Goal: Task Accomplishment & Management: Manage account settings

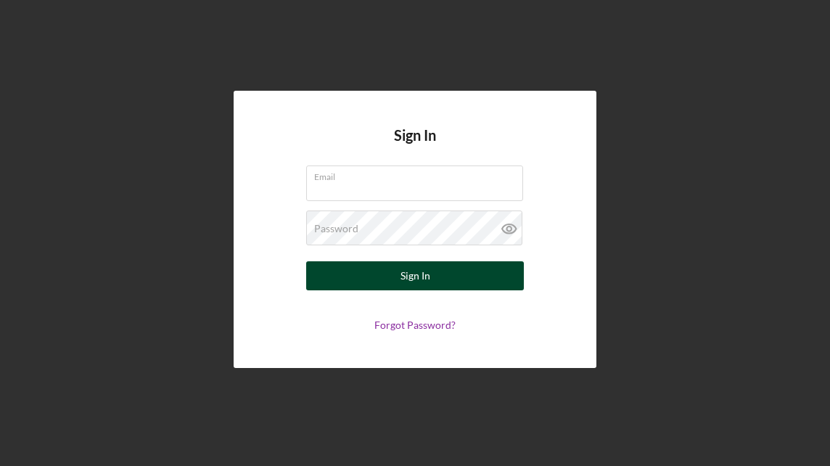
type input "[PERSON_NAME][EMAIL_ADDRESS][DOMAIN_NAME]"
click at [432, 276] on button "Sign In" at bounding box center [415, 275] width 218 height 29
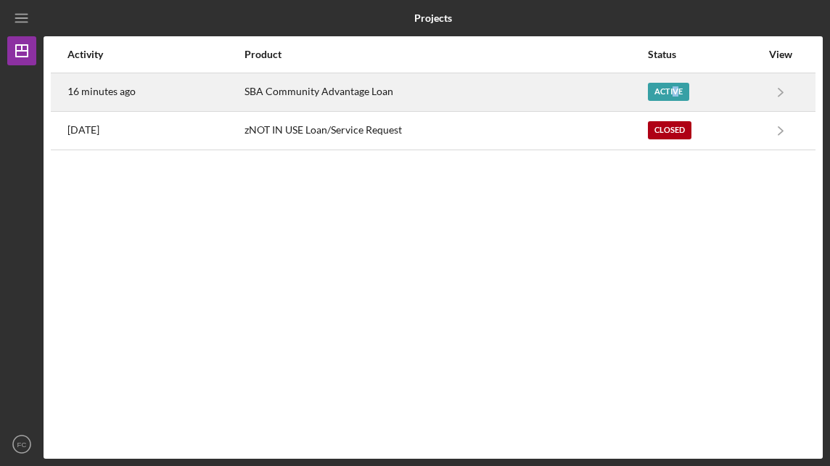
click at [676, 84] on div "Active" at bounding box center [668, 92] width 41 height 18
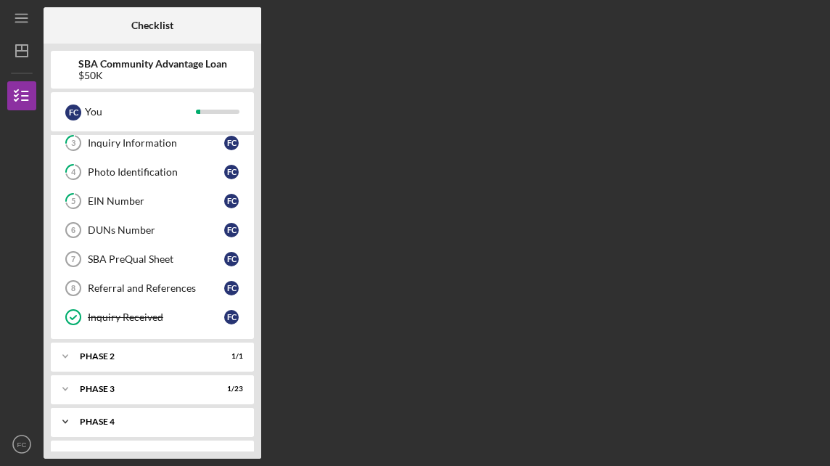
scroll to position [180, 0]
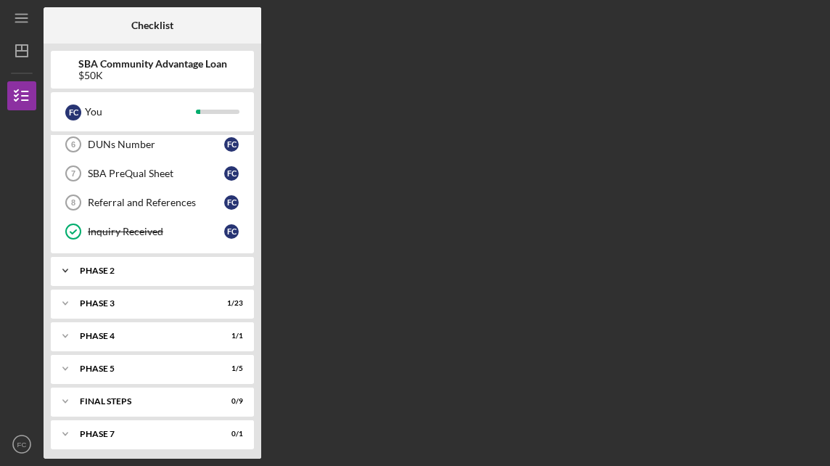
click at [171, 266] on div "Phase 2" at bounding box center [158, 270] width 156 height 9
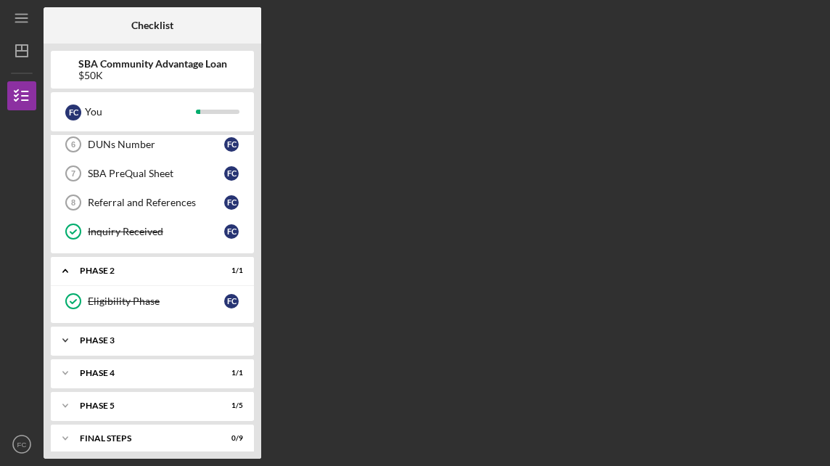
click at [155, 336] on div "Phase 3" at bounding box center [158, 340] width 156 height 9
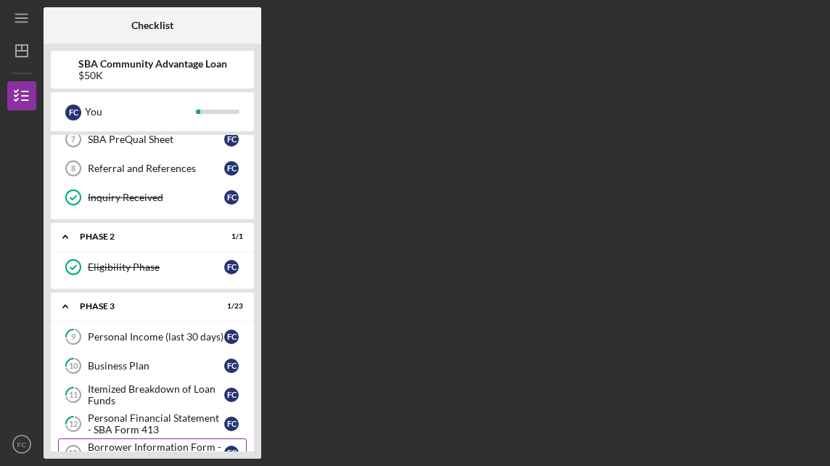
scroll to position [325, 0]
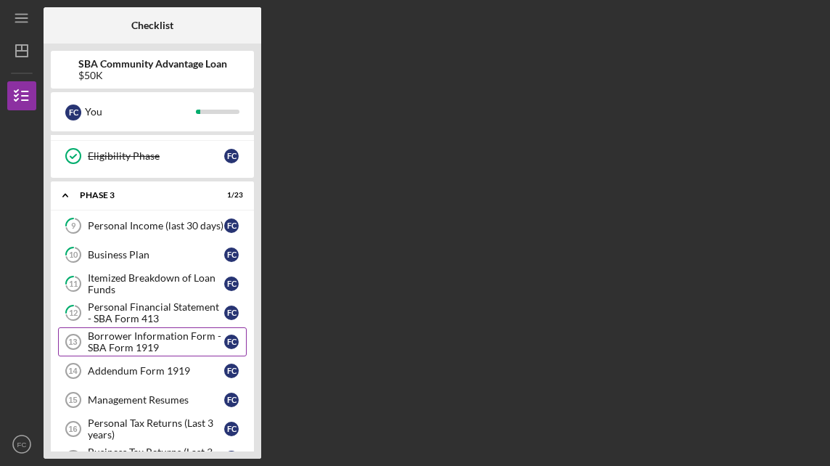
click at [130, 330] on div "Borrower Information Form - SBA Form 1919" at bounding box center [156, 341] width 136 height 23
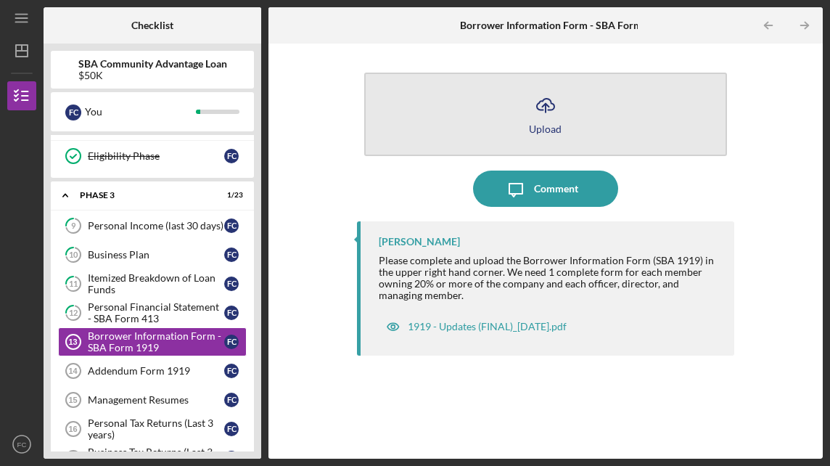
click at [551, 107] on icon "Icon/Upload" at bounding box center [546, 105] width 36 height 36
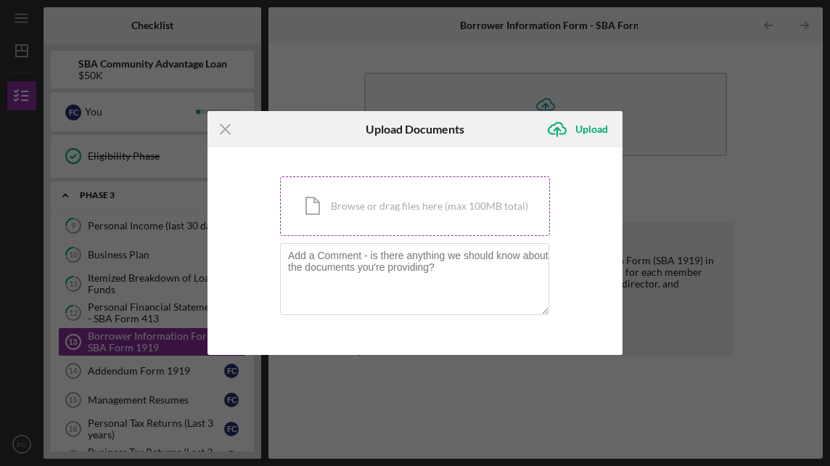
click at [415, 202] on div "Icon/Document Browse or drag files here (max 100MB total) Tap to choose files o…" at bounding box center [415, 206] width 270 height 60
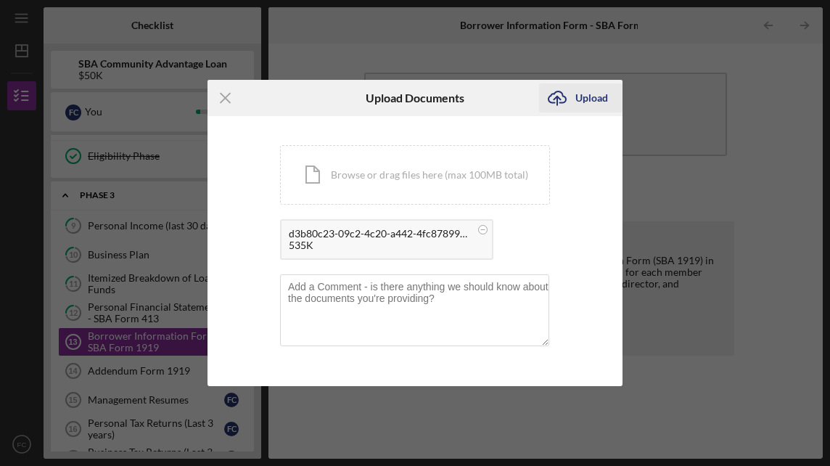
click at [591, 95] on div "Upload" at bounding box center [591, 97] width 33 height 29
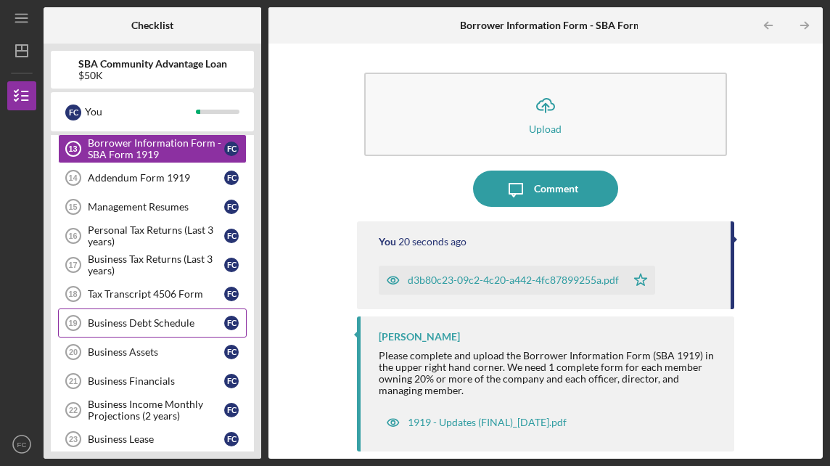
scroll to position [446, 0]
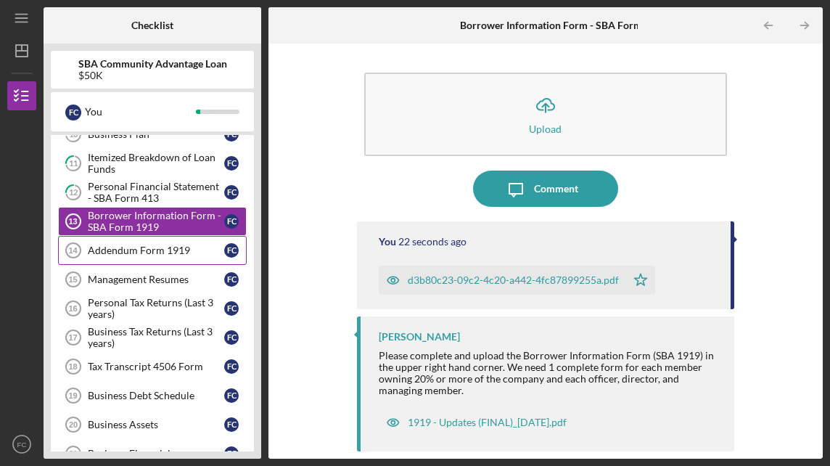
click at [149, 245] on div "Addendum Form 1919" at bounding box center [156, 251] width 136 height 12
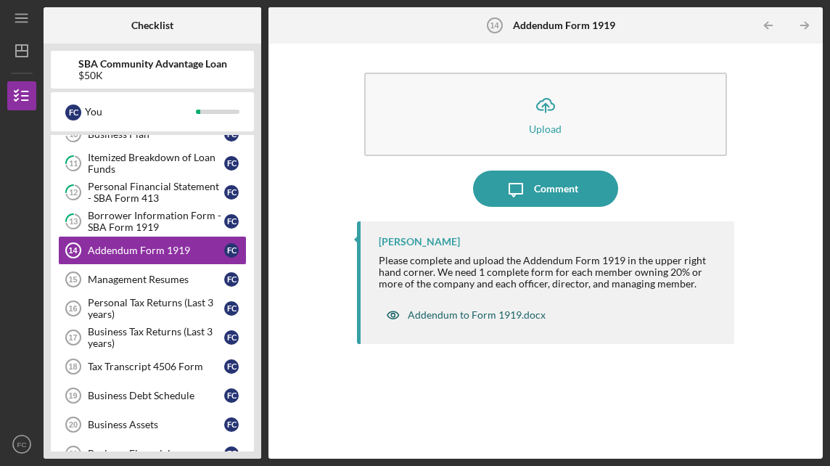
click at [496, 313] on div "Addendum to Form 1919.docx" at bounding box center [477, 315] width 138 height 12
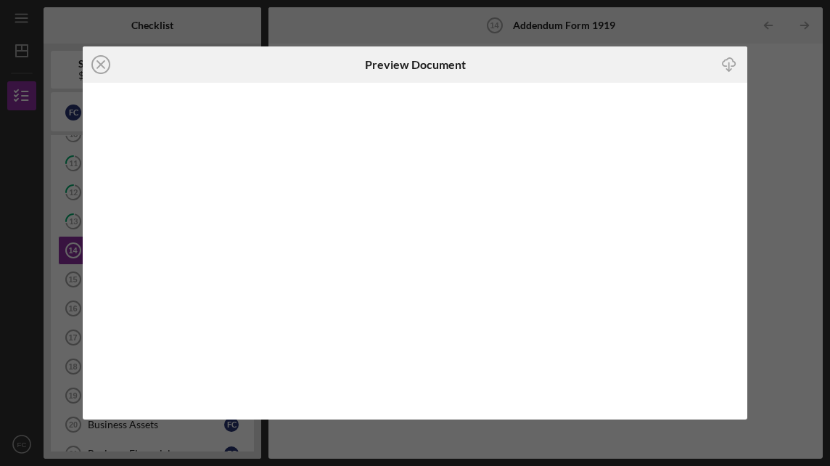
click at [730, 59] on icon "Icon/Download" at bounding box center [729, 65] width 33 height 33
